Goal: Find contact information: Find contact information

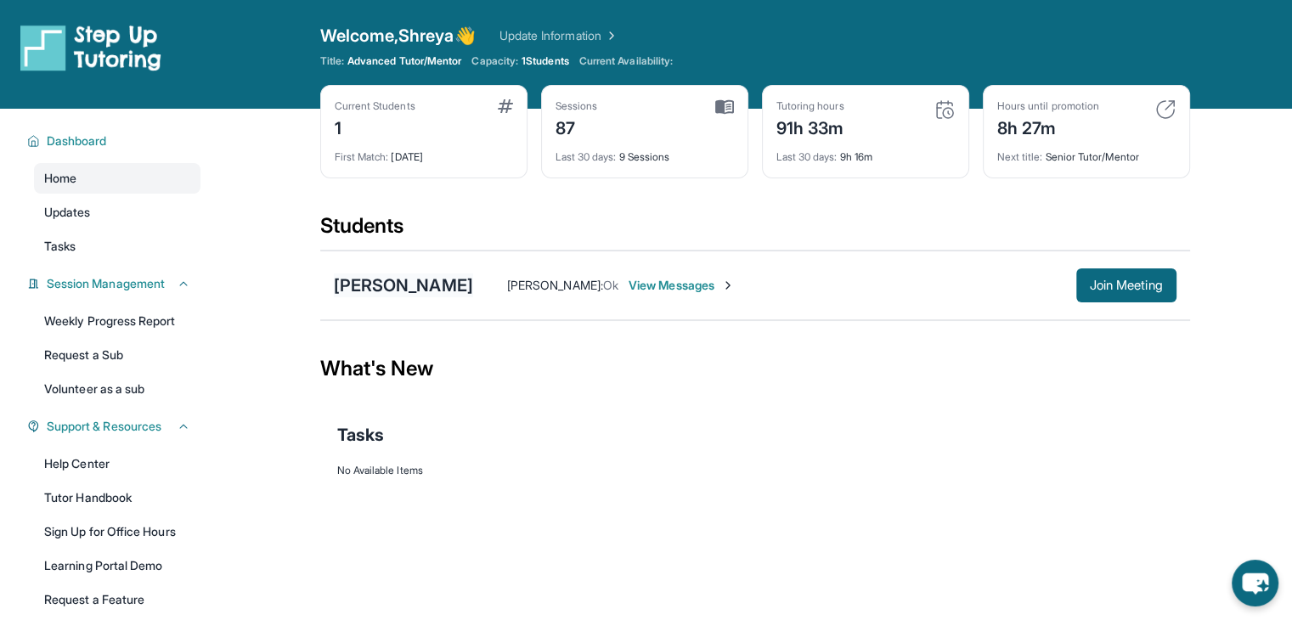
click at [398, 291] on div "[PERSON_NAME]" at bounding box center [403, 286] width 139 height 24
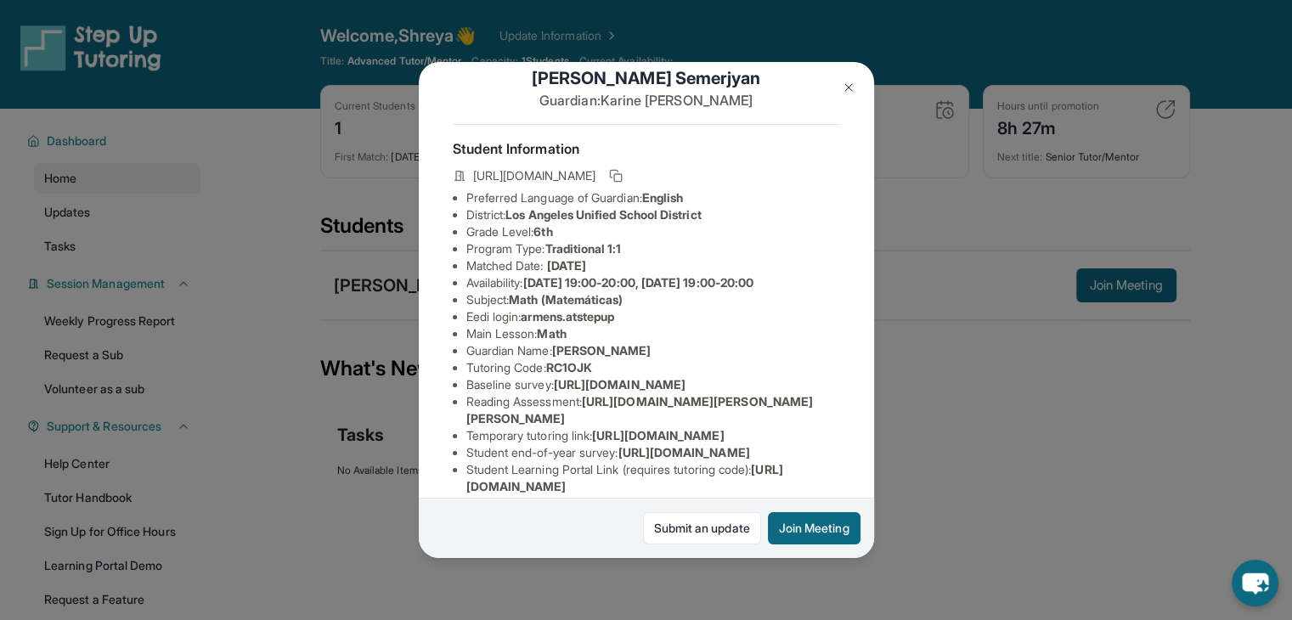
scroll to position [31, 0]
click at [614, 323] on span "armens.atstepup" at bounding box center [567, 315] width 93 height 14
click at [658, 324] on li "Eedi login : armens.atstepup" at bounding box center [653, 315] width 374 height 17
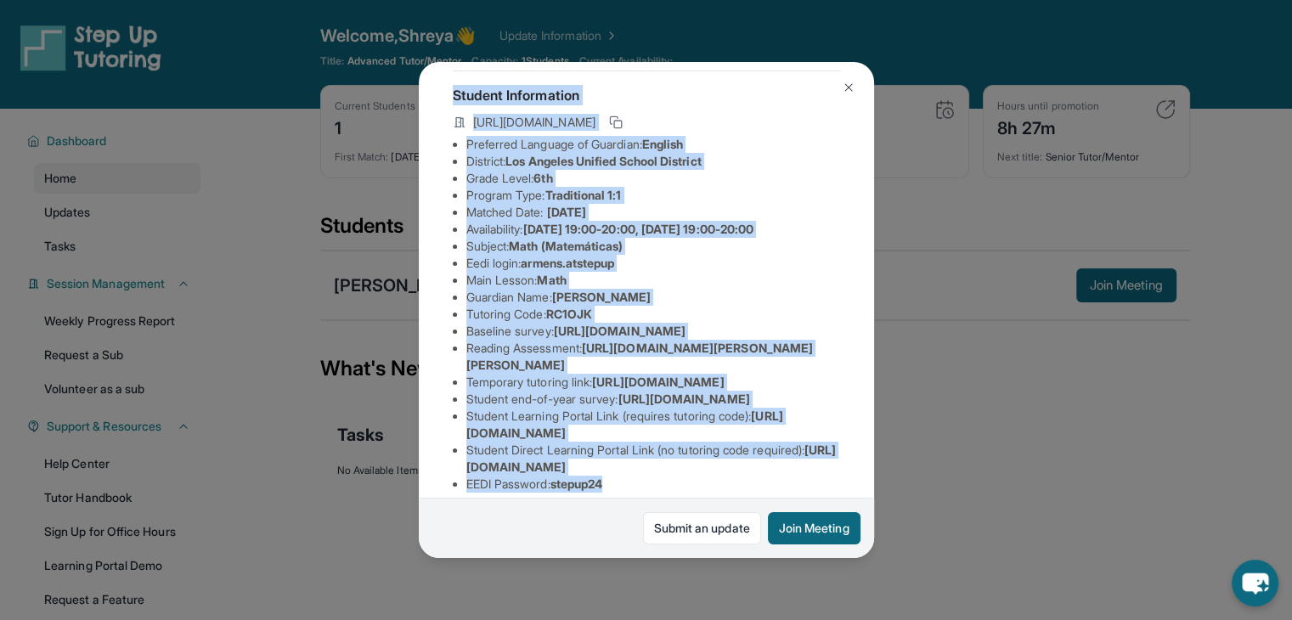
scroll to position [0, 0]
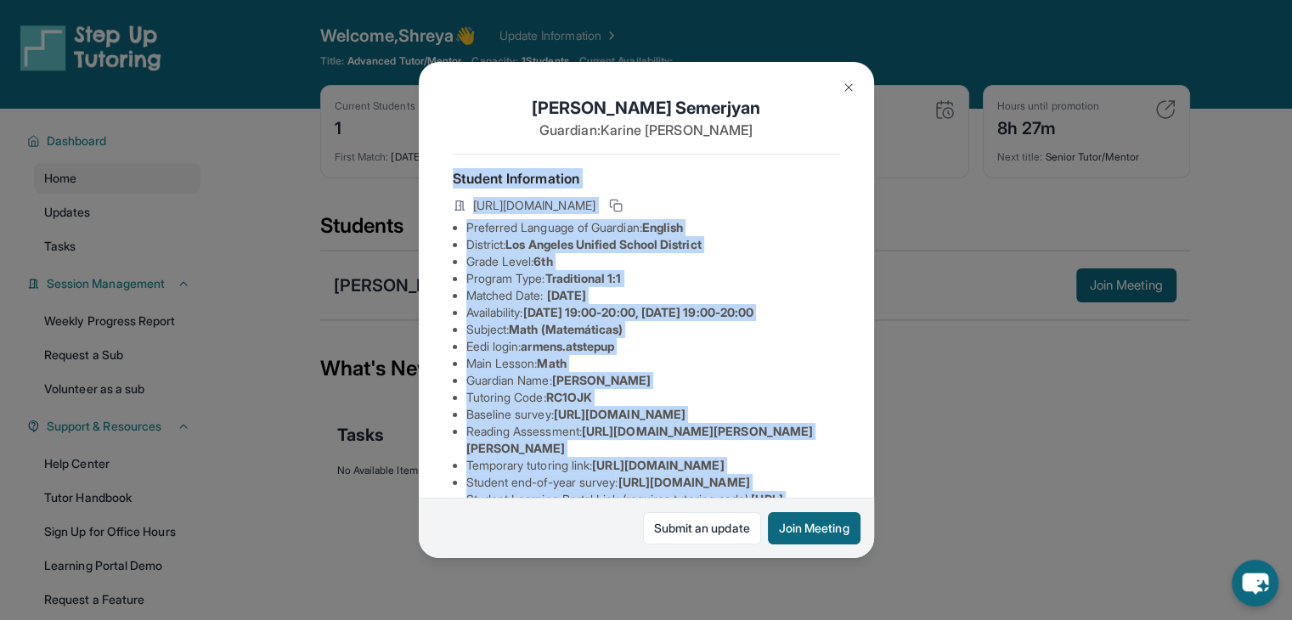
drag, startPoint x: 651, startPoint y: 464, endPoint x: 449, endPoint y: 175, distance: 352.5
click at [449, 175] on div "[PERSON_NAME] Guardian: [PERSON_NAME] Student Information [URL][DOMAIN_NAME] Pr…" at bounding box center [646, 310] width 455 height 496
copy div "Loremip Dolorsitame conse://adipisc-elitse.doeiusmodtempo.inc/utlabor/ET4DOL Ma…"
click at [917, 353] on div "[PERSON_NAME] Guardian: [PERSON_NAME] Student Information [URL][DOMAIN_NAME] Pr…" at bounding box center [646, 310] width 1292 height 620
